Goal: Task Accomplishment & Management: Use online tool/utility

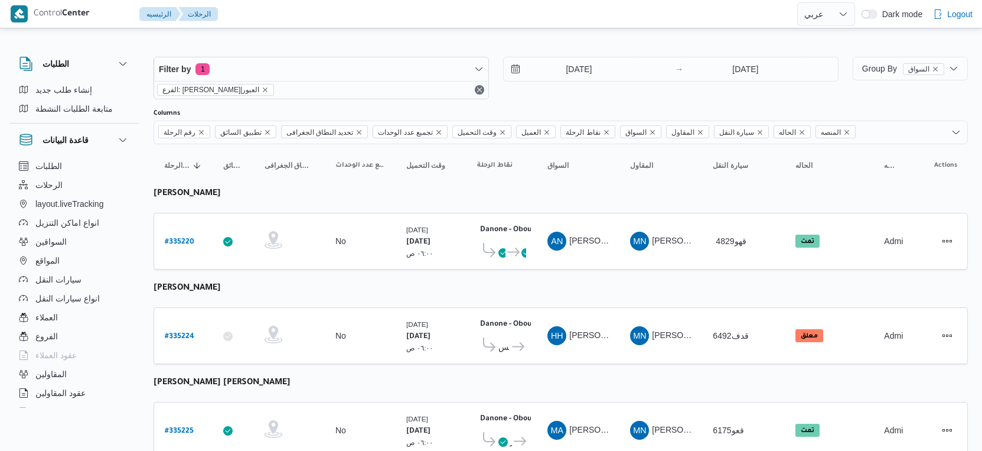
select select "ar"
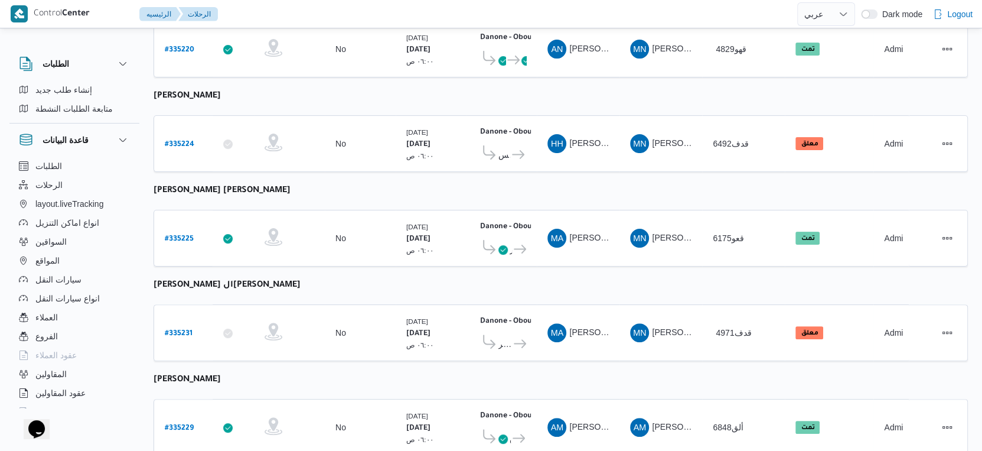
scroll to position [409, 0]
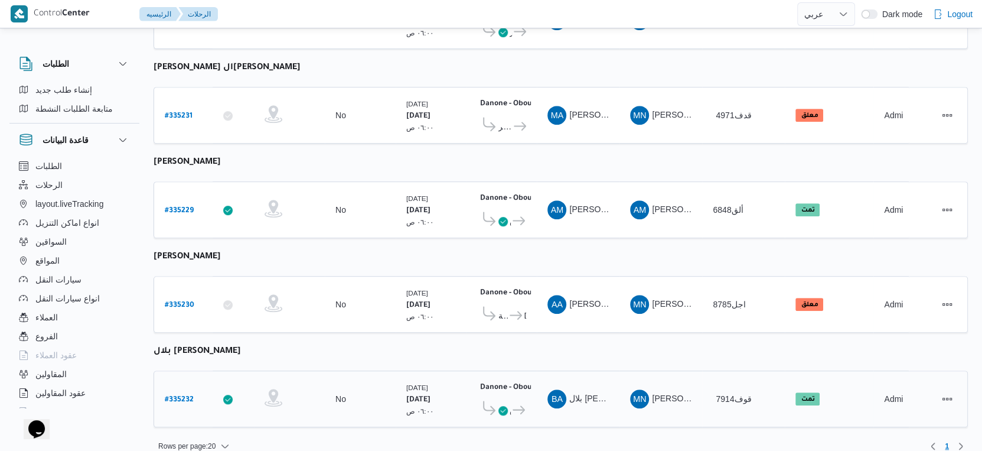
click at [185, 396] on b "# 335232" at bounding box center [179, 400] width 29 height 8
select select "ar"
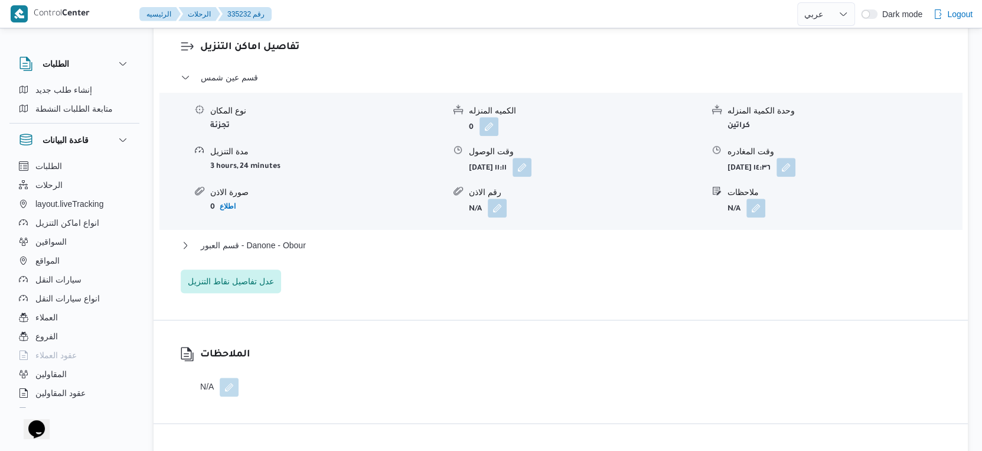
scroll to position [984, 0]
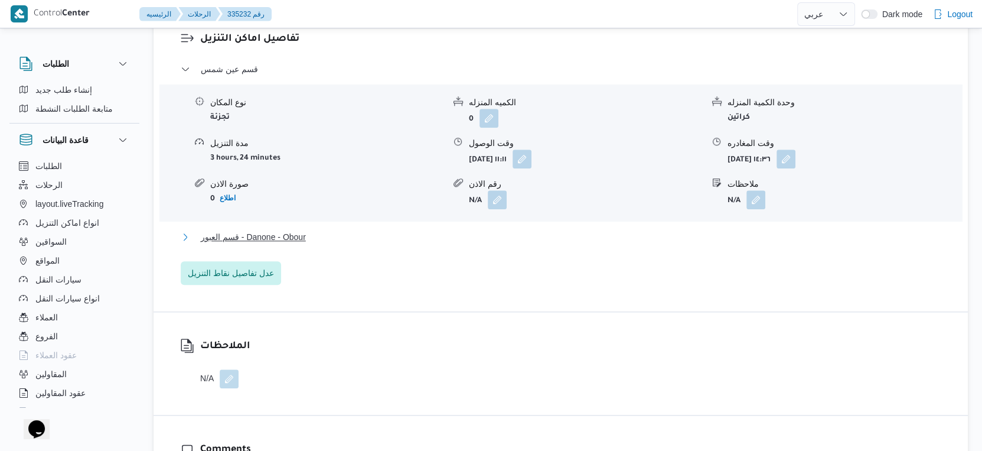
click at [337, 244] on button "قسم العبور - Danone - Obour" at bounding box center [561, 237] width 761 height 14
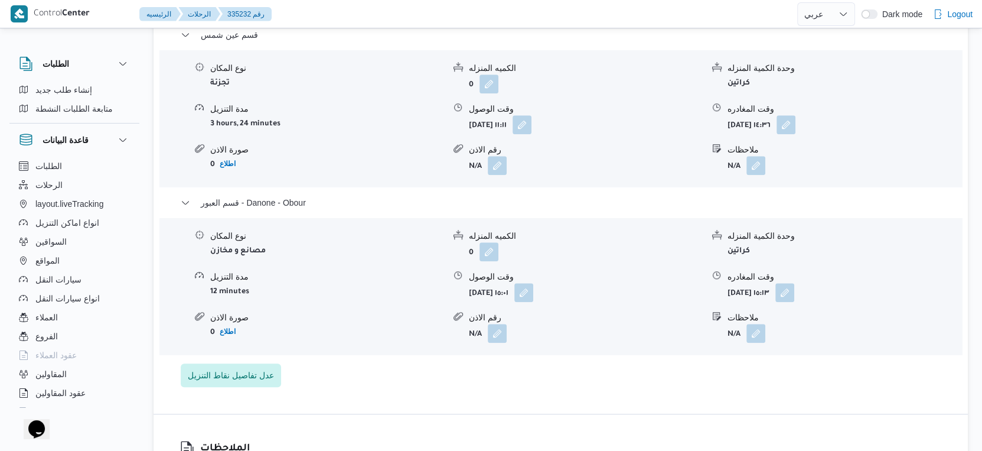
scroll to position [1049, 0]
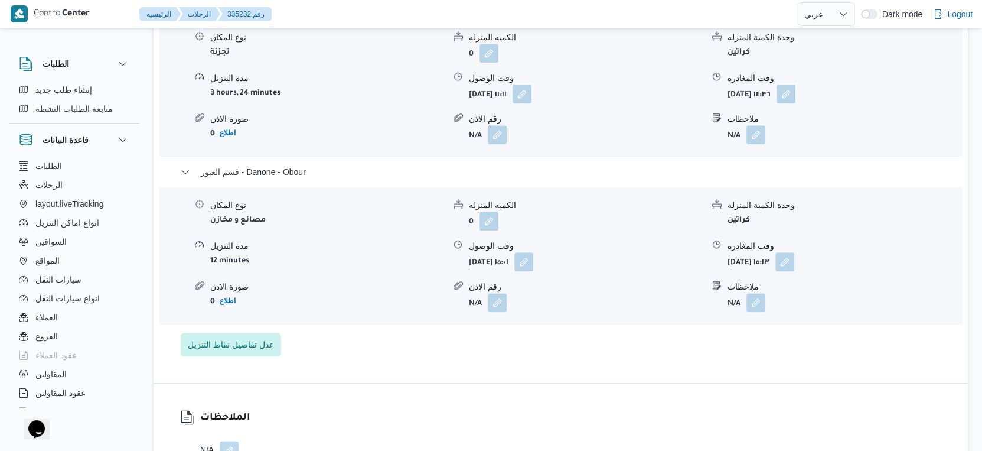
click at [371, 382] on div "تفاصيل اماكن التنزيل قسم عين شمس نوع المكان تجزئة الكميه المنزله 0 وحدة الكمية …" at bounding box center [561, 161] width 814 height 443
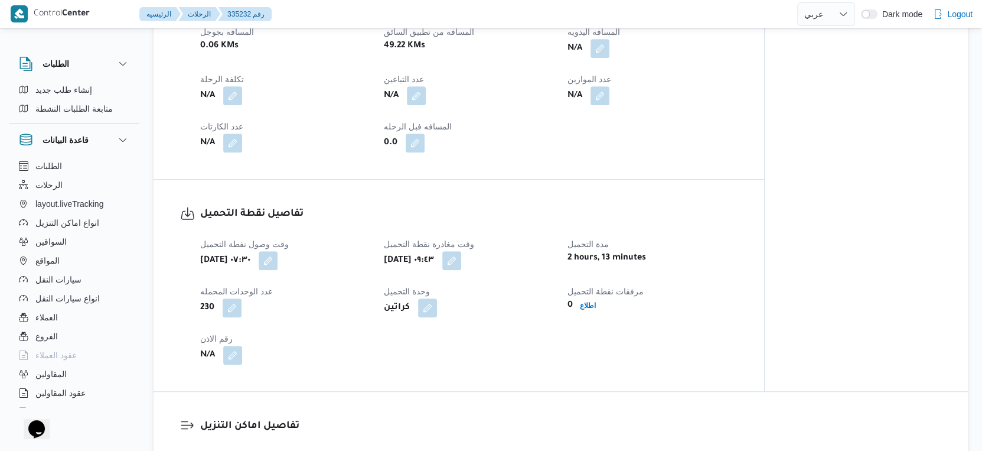
scroll to position [459, 0]
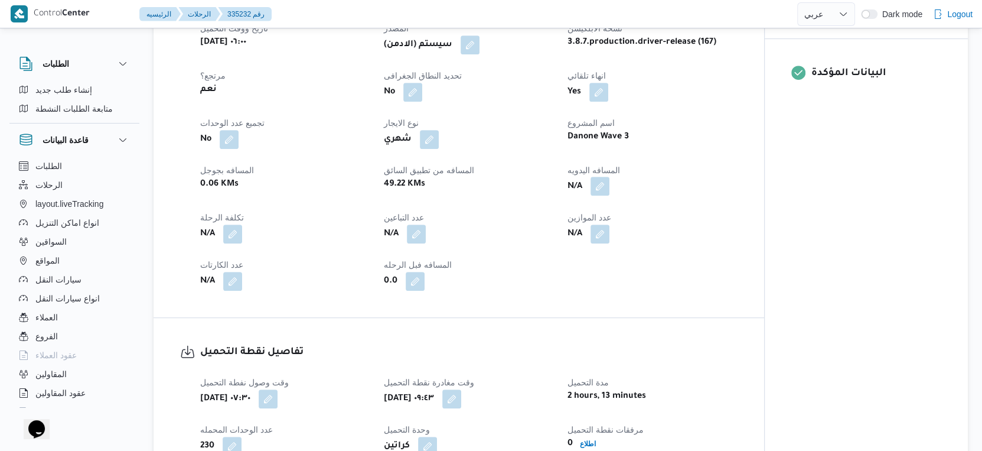
click at [600, 195] on button "button" at bounding box center [599, 186] width 19 height 19
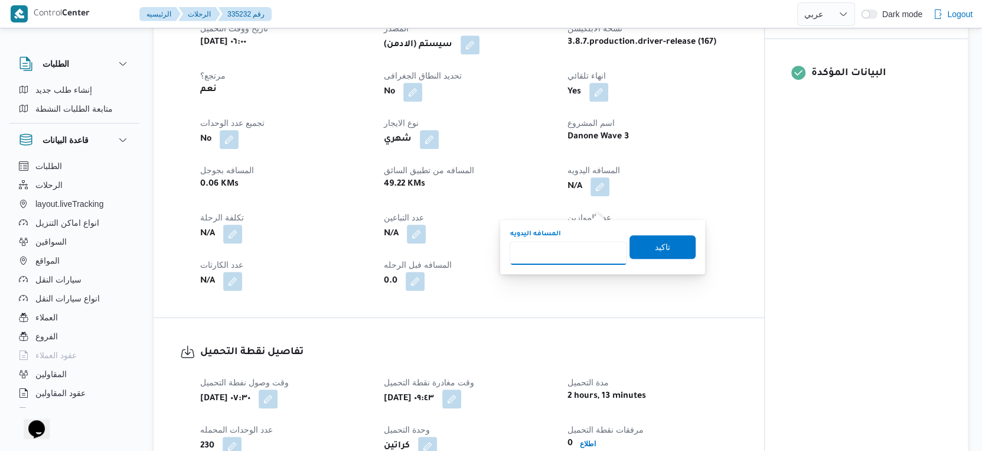
click at [580, 260] on input "المسافه اليدويه" at bounding box center [569, 253] width 118 height 24
type input "49"
click at [638, 241] on span "تاكيد" at bounding box center [662, 246] width 66 height 24
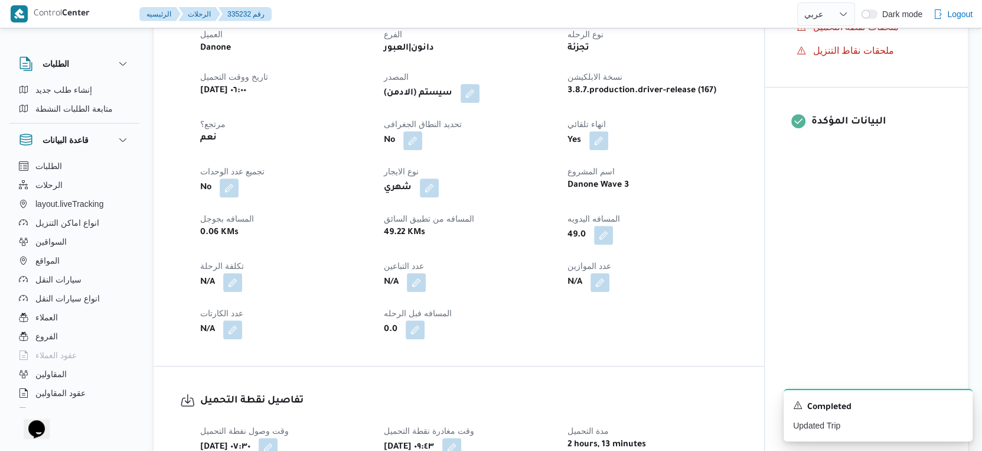
scroll to position [590, 0]
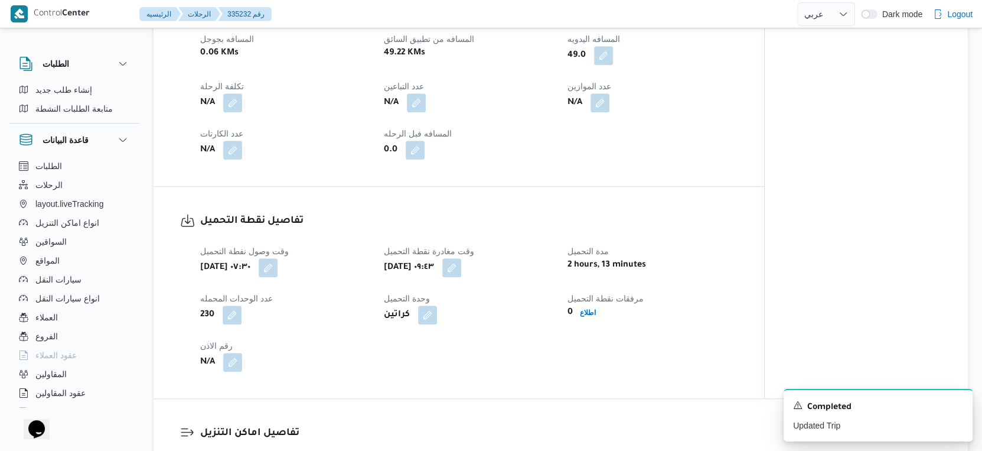
select select "ar"
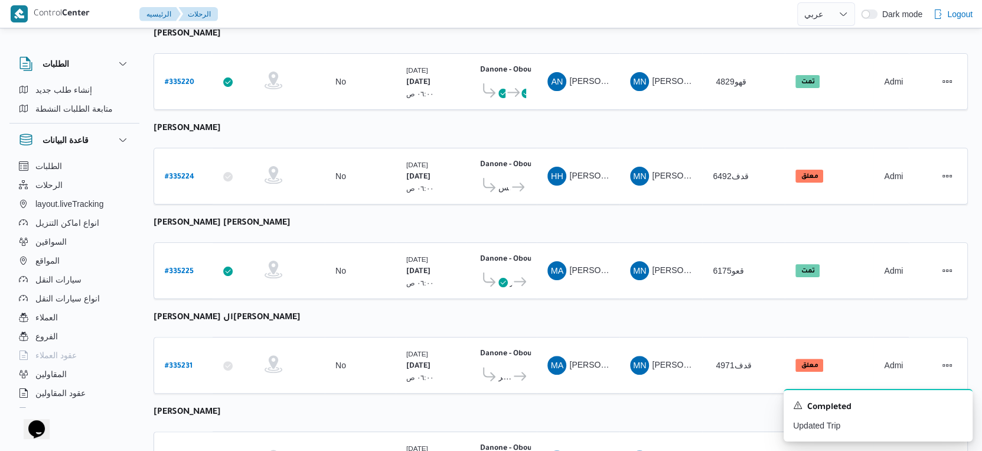
scroll to position [81, 0]
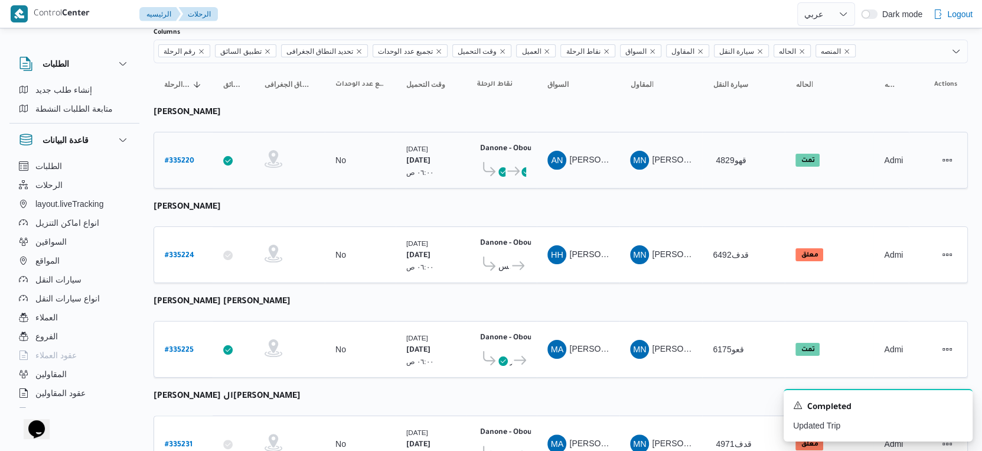
click at [191, 159] on b "# 335220" at bounding box center [180, 161] width 30 height 8
select select "ar"
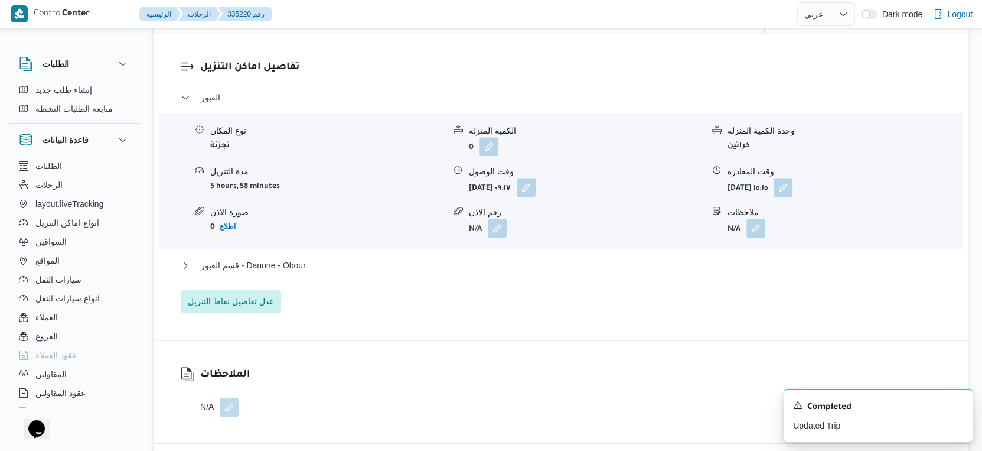
scroll to position [984, 0]
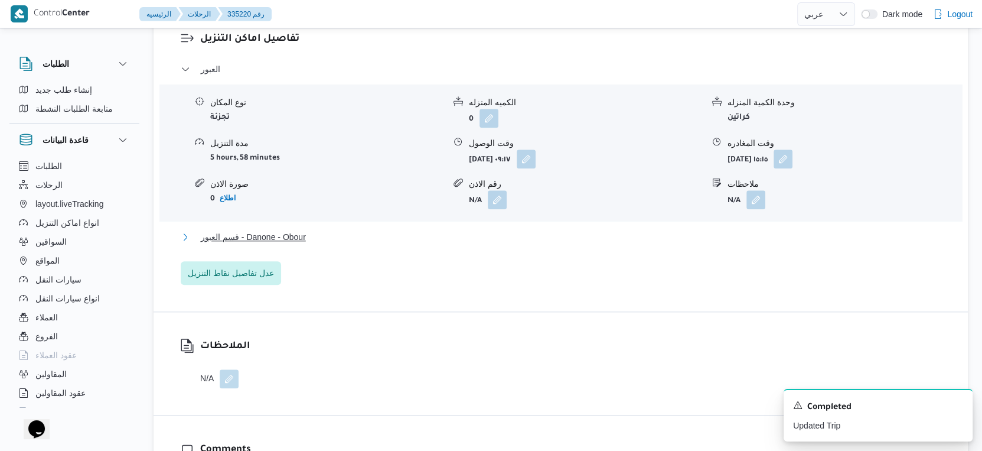
click at [293, 244] on span "قسم العبور - Danone - Obour" at bounding box center [253, 237] width 105 height 14
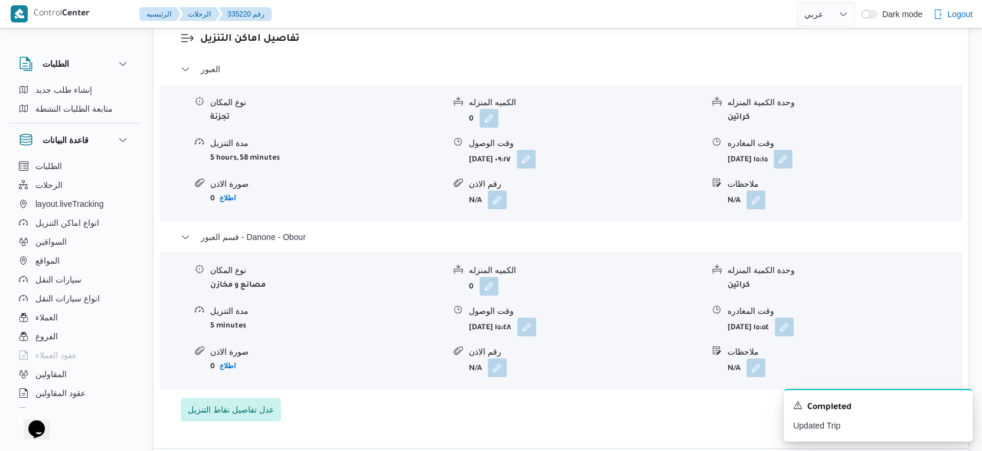
click at [588, 387] on div "نوع المكان مصانع و مخازن الكميه المنزله 0 وحدة الكمية المنزله كراتين مدة التنزي…" at bounding box center [561, 320] width 812 height 134
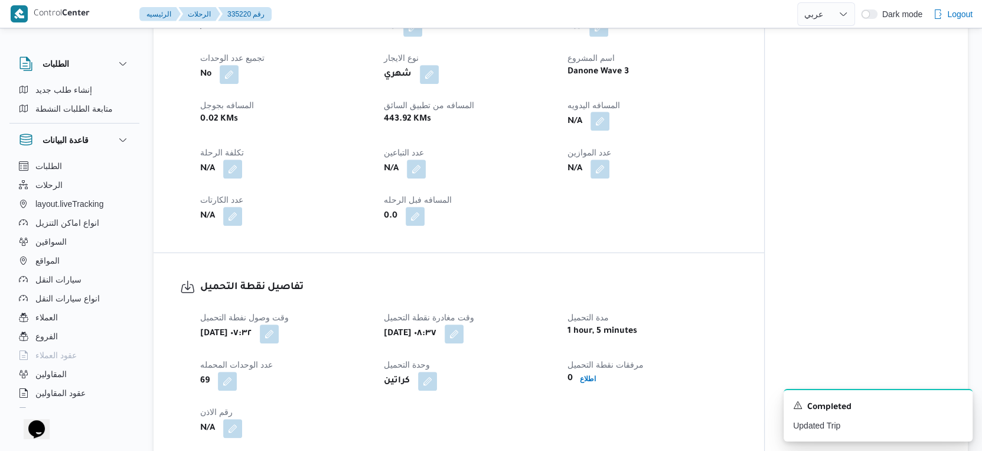
click at [602, 130] on button "button" at bounding box center [599, 121] width 19 height 19
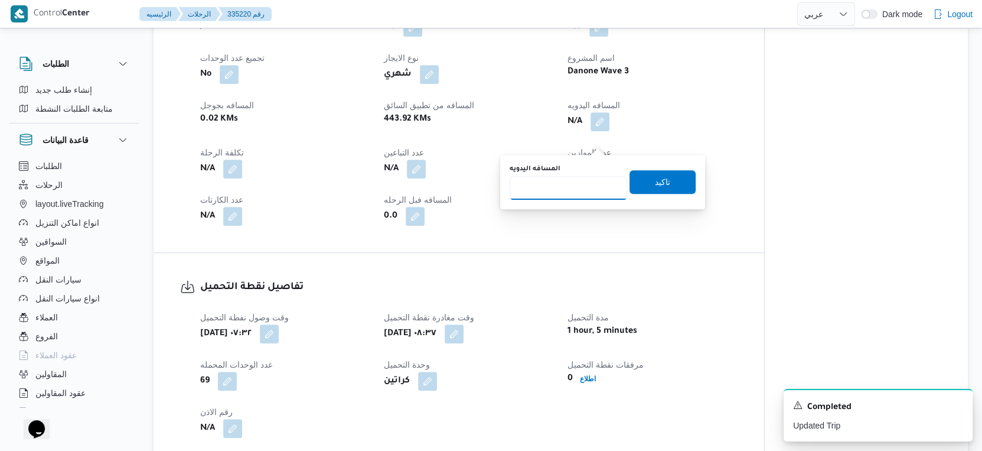
click at [575, 187] on input "المسافه اليدويه" at bounding box center [569, 188] width 118 height 24
type input "62"
click at [661, 184] on span "تاكيد" at bounding box center [662, 181] width 66 height 24
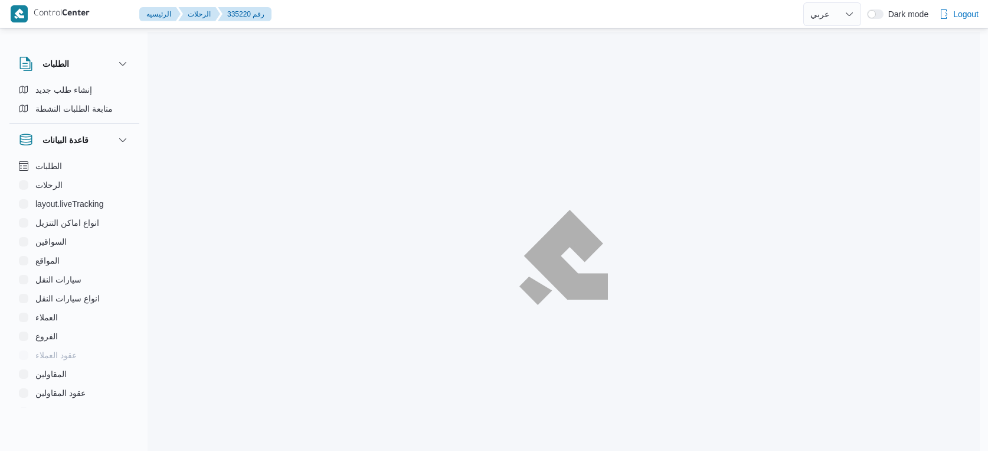
select select "ar"
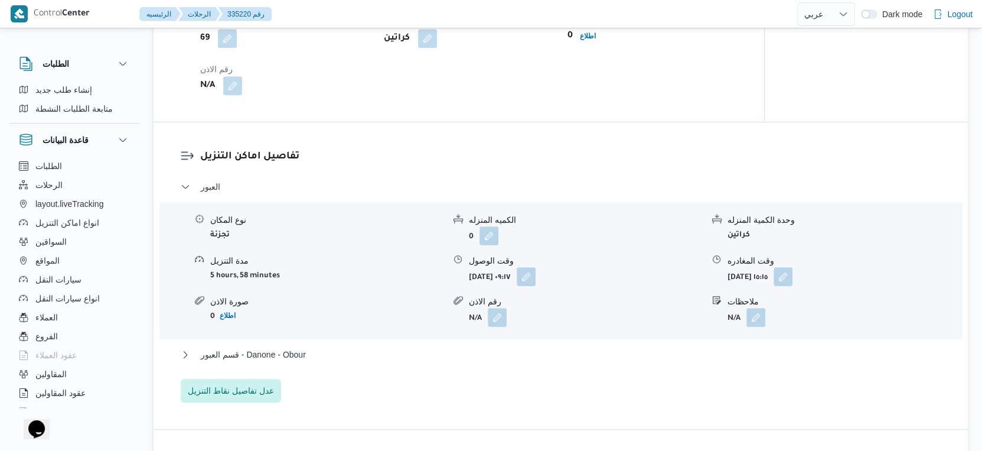
scroll to position [1115, 0]
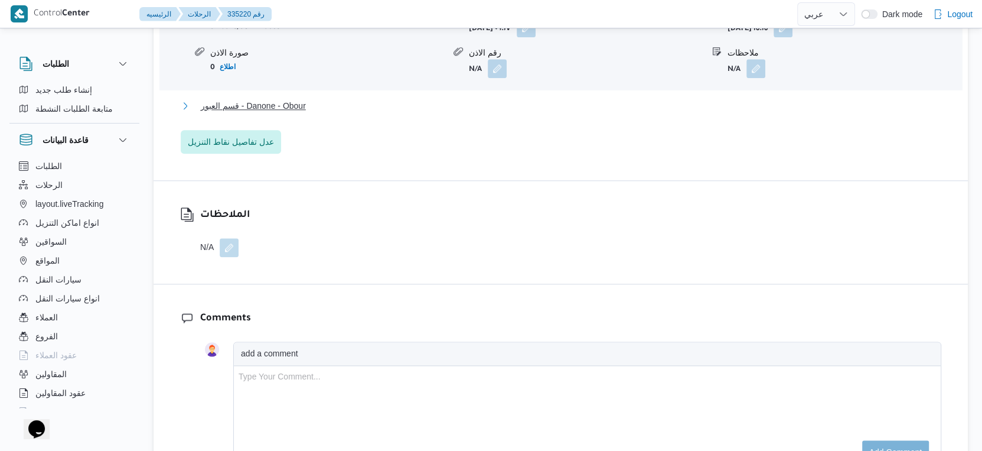
click at [306, 113] on span "قسم العبور - Danone - Obour" at bounding box center [253, 106] width 105 height 14
